Goal: Information Seeking & Learning: Learn about a topic

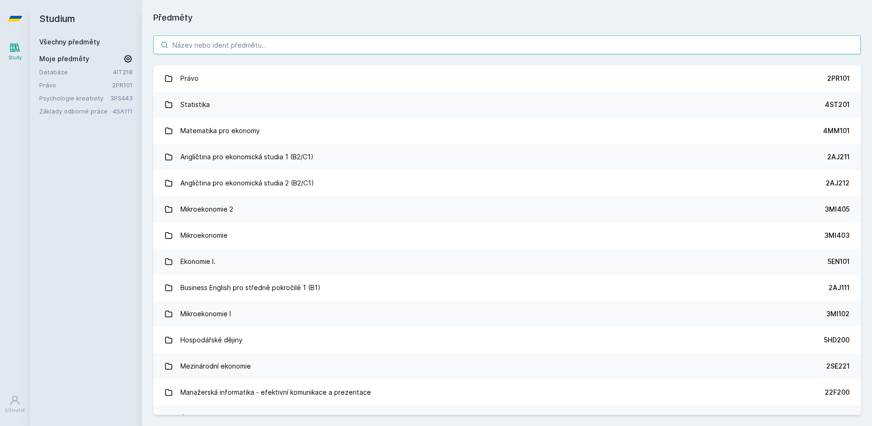
click at [305, 46] on input "search" at bounding box center [507, 45] width 708 height 19
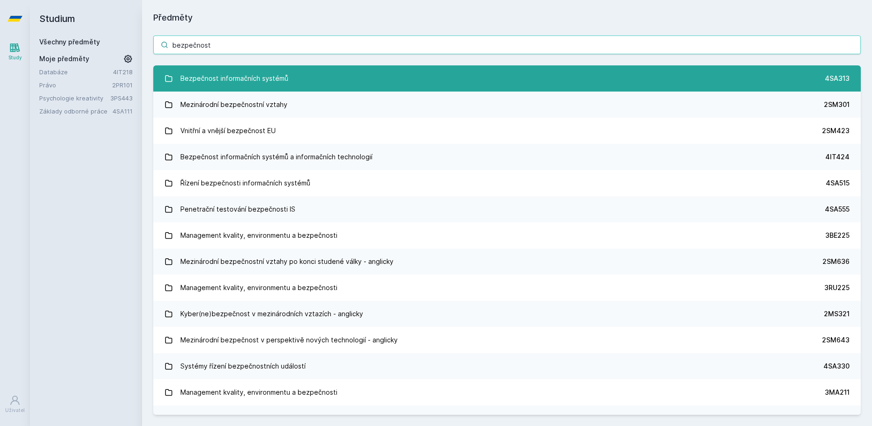
type input "bezpečnost"
click at [293, 79] on link "Bezpečnost informačních systémů 4SA313" at bounding box center [507, 78] width 708 height 26
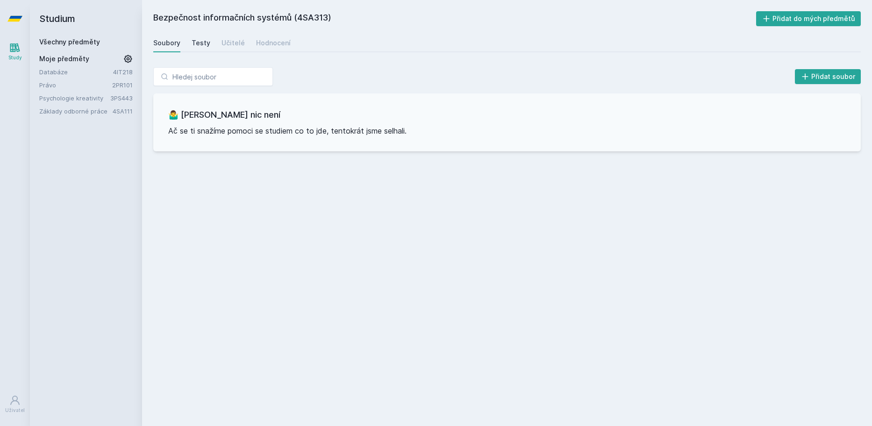
click at [197, 43] on div "Testy" at bounding box center [201, 42] width 19 height 9
click at [222, 43] on div "Učitelé" at bounding box center [233, 42] width 23 height 9
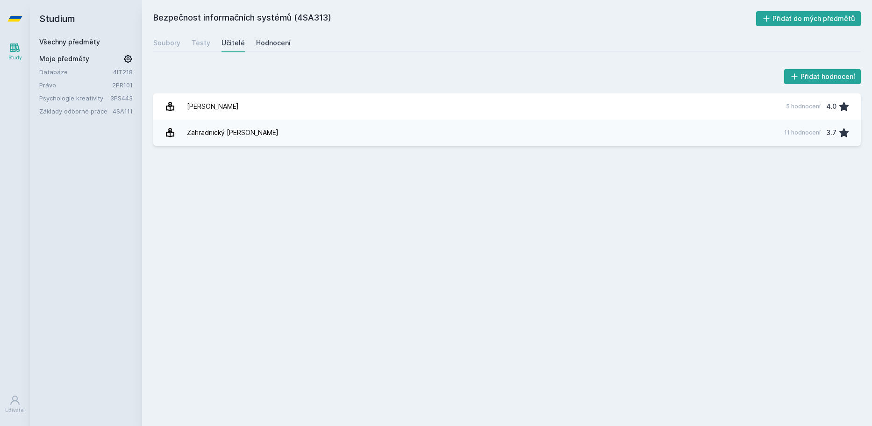
click at [281, 46] on div "Hodnocení" at bounding box center [273, 42] width 35 height 9
